Goal: Task Accomplishment & Management: Use online tool/utility

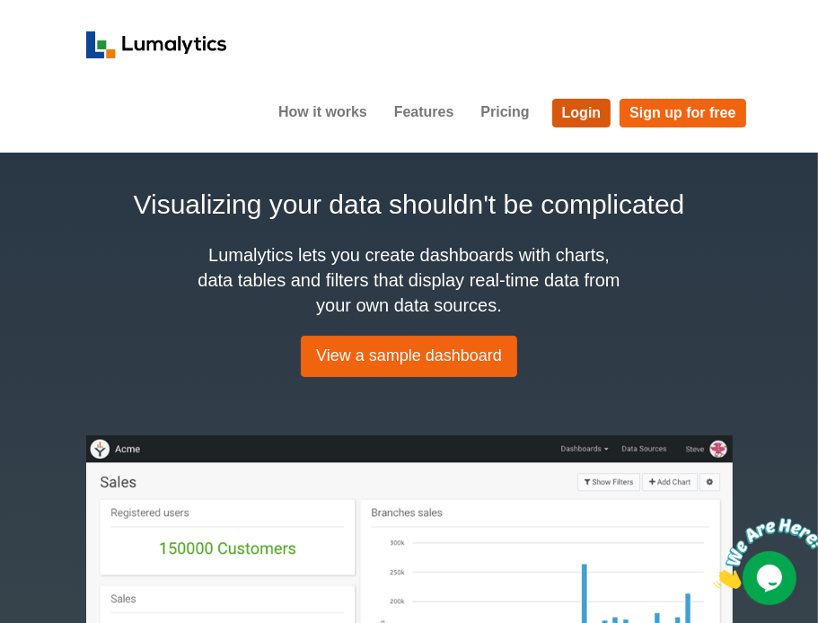
click at [587, 123] on link "Login" at bounding box center [581, 113] width 59 height 29
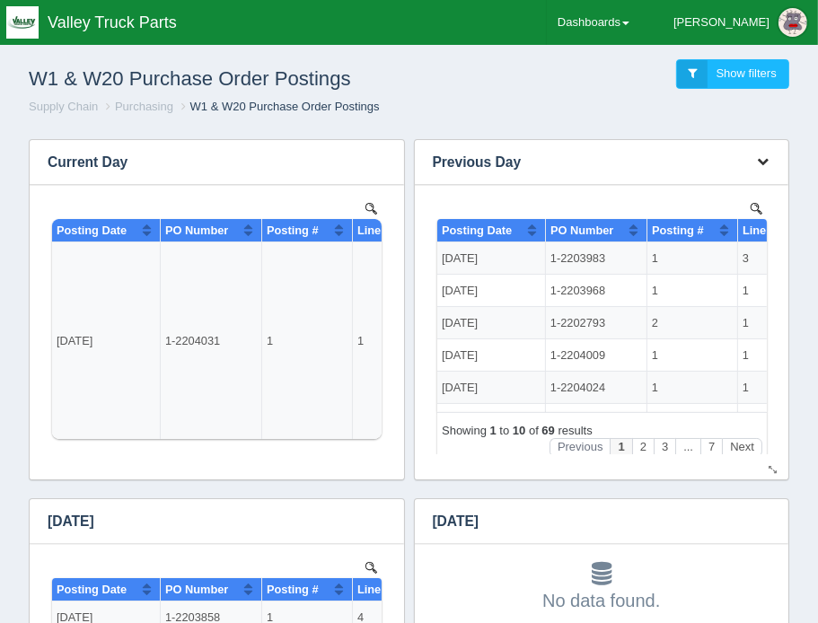
click at [754, 156] on button "button" at bounding box center [763, 162] width 24 height 28
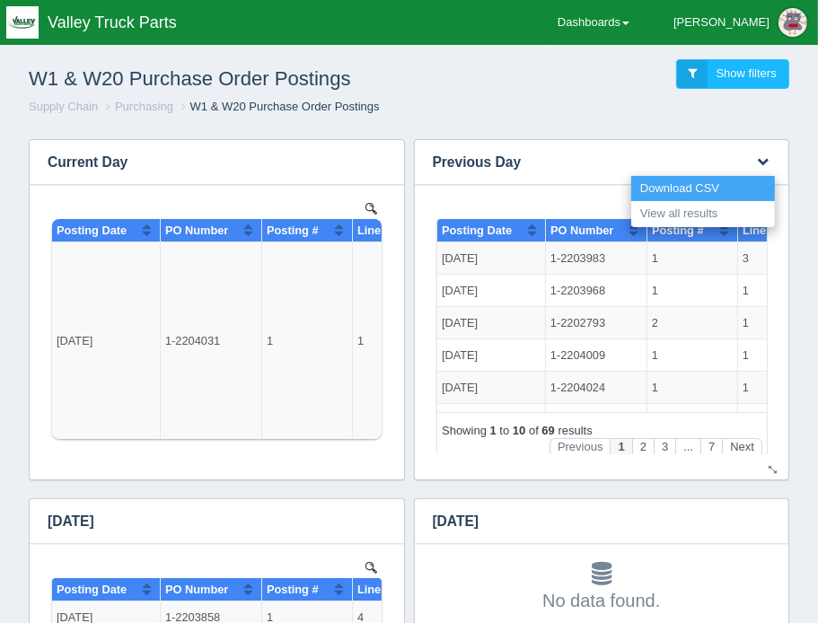
click at [731, 187] on link "Download CSV" at bounding box center [703, 189] width 144 height 26
